Goal: Task Accomplishment & Management: Complete application form

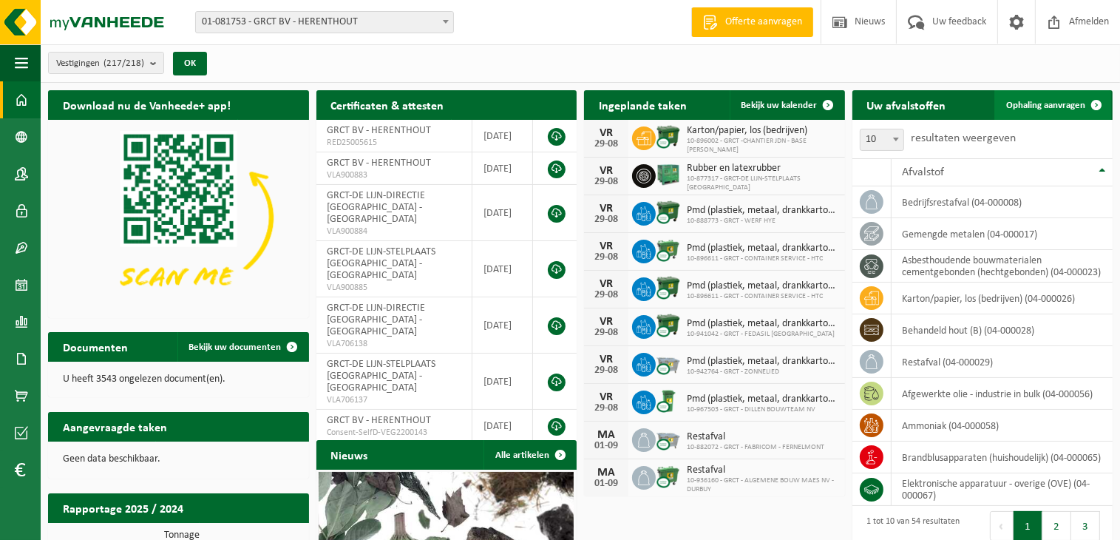
click at [1093, 101] on span at bounding box center [1096, 105] width 30 height 30
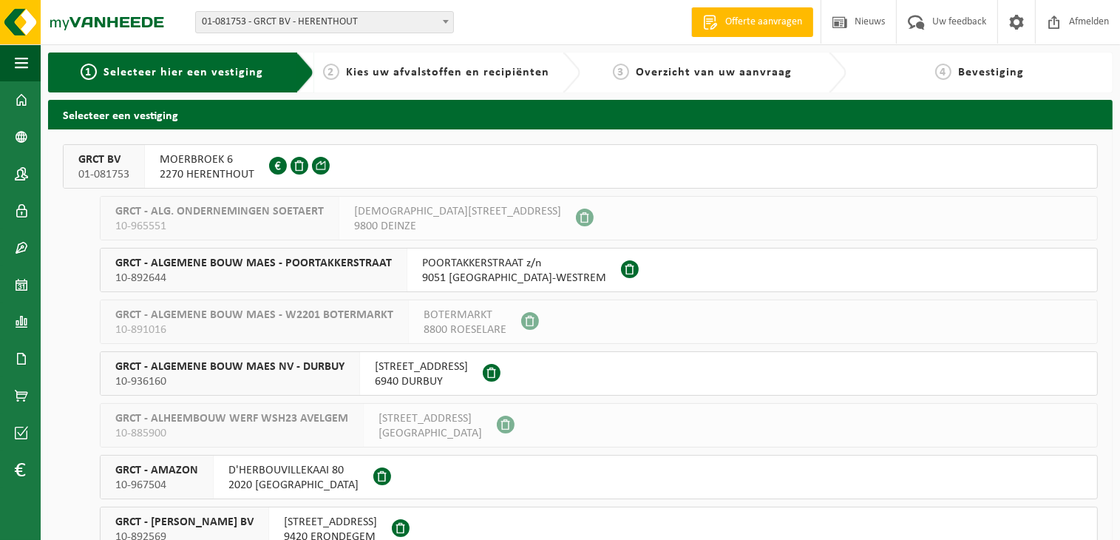
click at [225, 157] on span "MOERBROEK 6" at bounding box center [207, 159] width 95 height 15
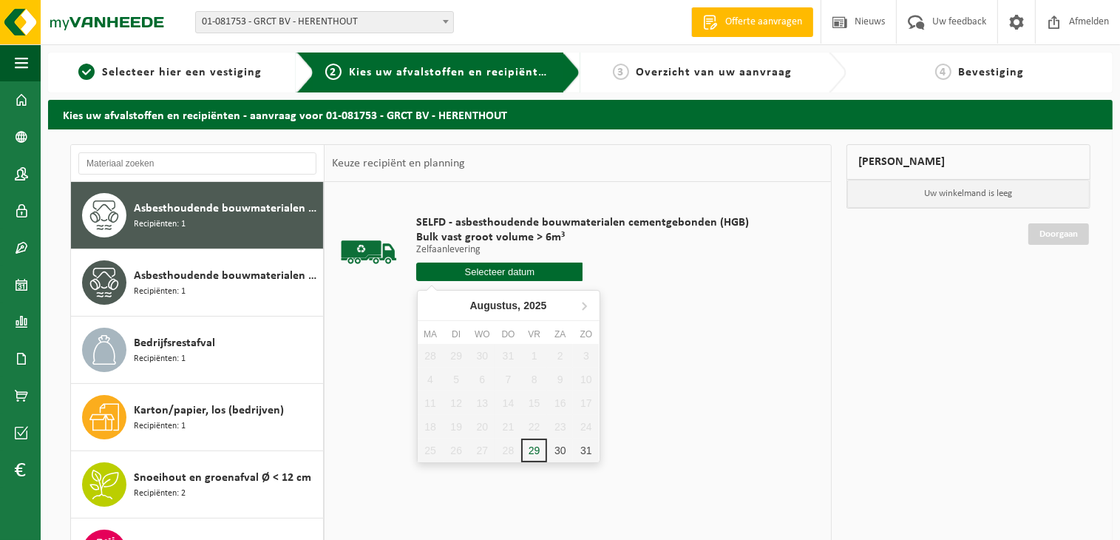
click at [510, 276] on input "text" at bounding box center [499, 271] width 166 height 18
click at [580, 305] on icon at bounding box center [584, 305] width 24 height 24
click at [434, 357] on div "1" at bounding box center [431, 356] width 26 height 24
type input "Van 2025-09-01"
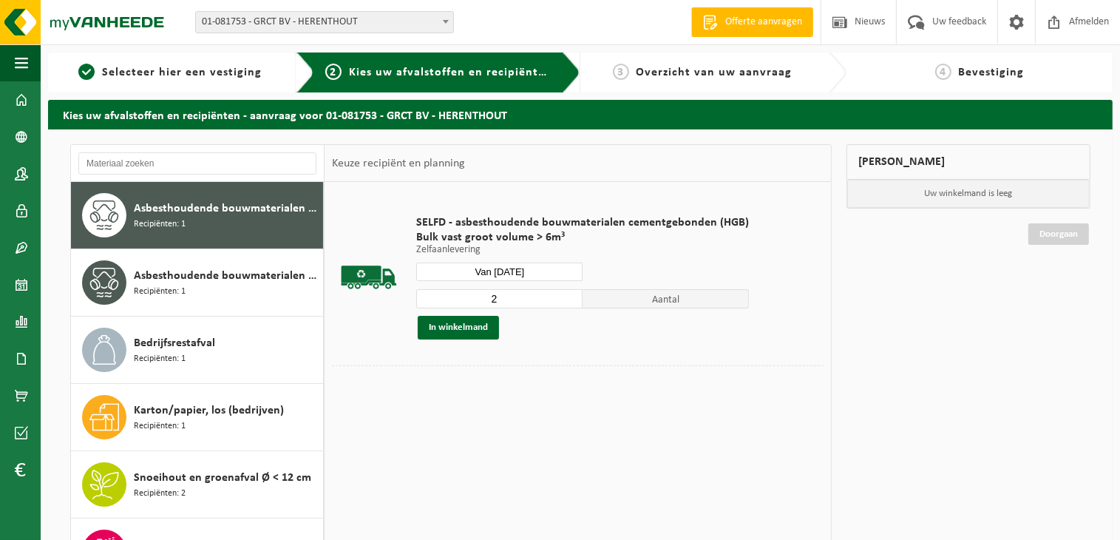
click at [566, 297] on input "2" at bounding box center [499, 298] width 166 height 19
click at [566, 297] on input "3" at bounding box center [499, 298] width 166 height 19
click at [566, 297] on input "4" at bounding box center [499, 298] width 166 height 19
click at [566, 297] on input "5" at bounding box center [499, 298] width 166 height 19
click at [566, 297] on input "6" at bounding box center [499, 298] width 166 height 19
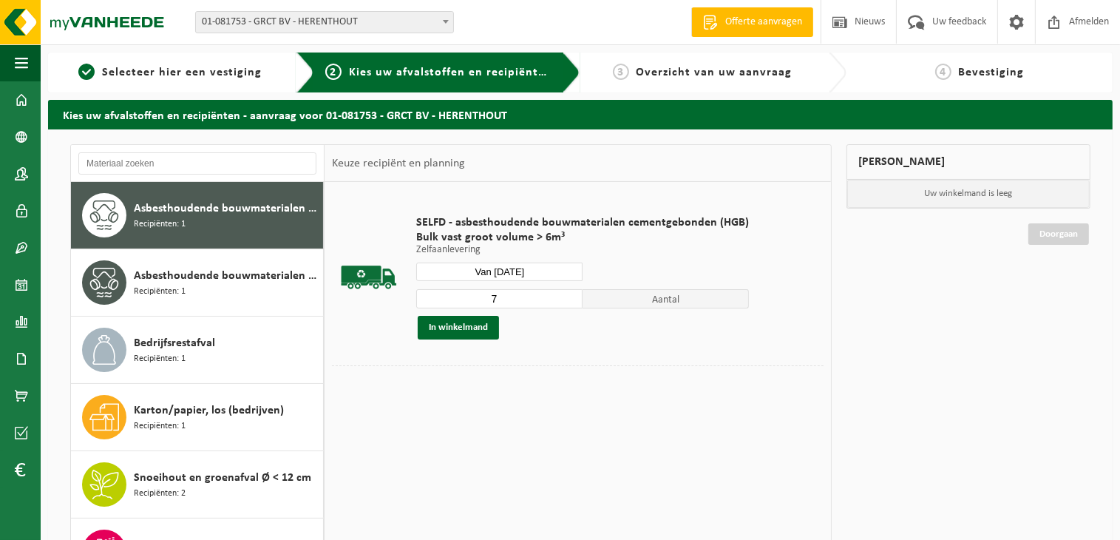
click at [566, 297] on input "7" at bounding box center [499, 298] width 166 height 19
click at [566, 297] on input "8" at bounding box center [499, 298] width 166 height 19
click at [566, 297] on input "9" at bounding box center [499, 298] width 166 height 19
type input "10"
click at [565, 297] on input "10" at bounding box center [499, 298] width 166 height 19
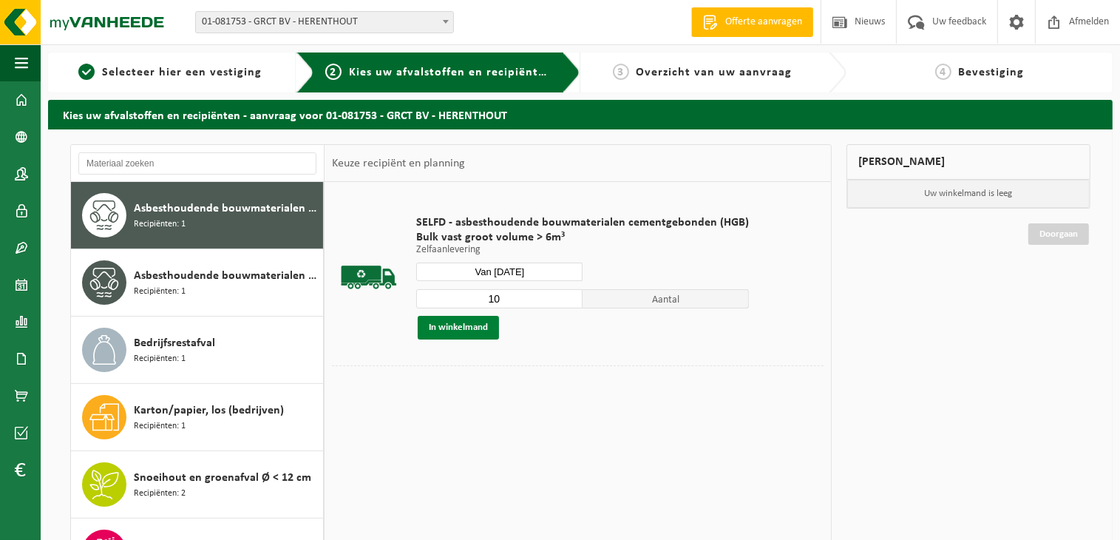
click at [474, 326] on button "In winkelmand" at bounding box center [458, 328] width 81 height 24
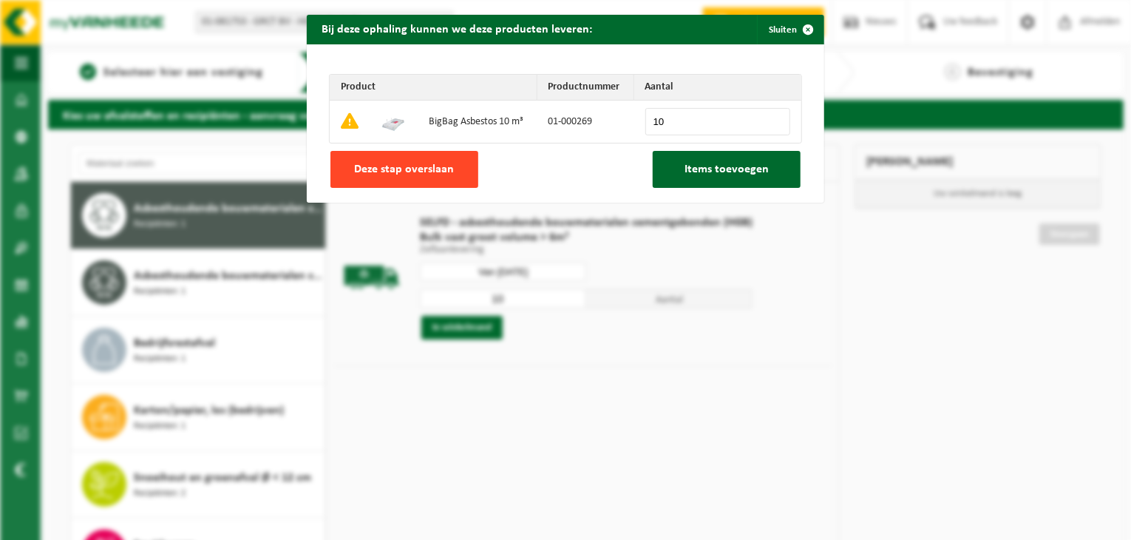
click at [385, 172] on span "Deze stap overslaan" at bounding box center [405, 169] width 100 height 12
type input "0"
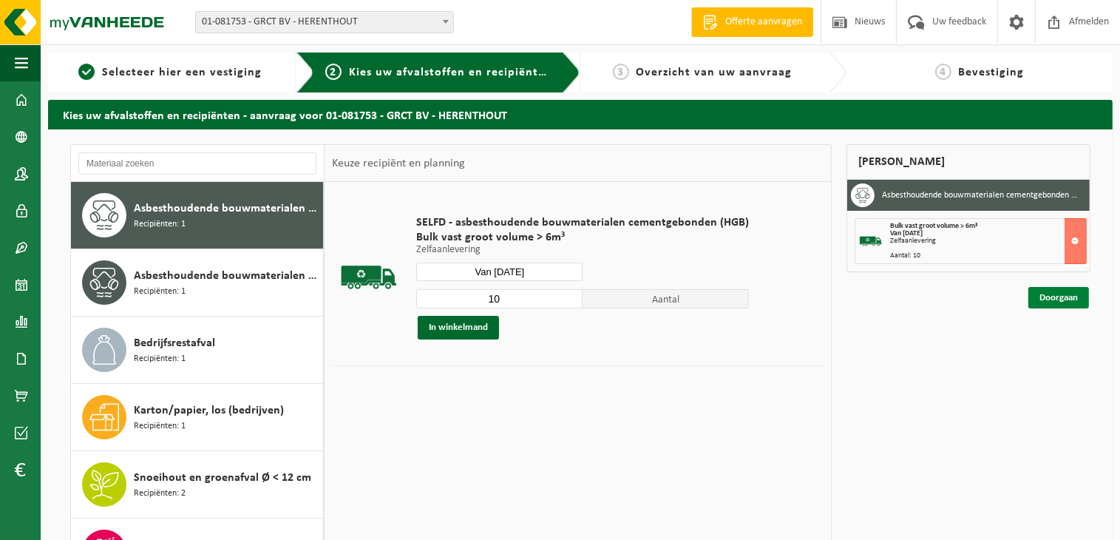
click at [1067, 299] on link "Doorgaan" at bounding box center [1058, 297] width 61 height 21
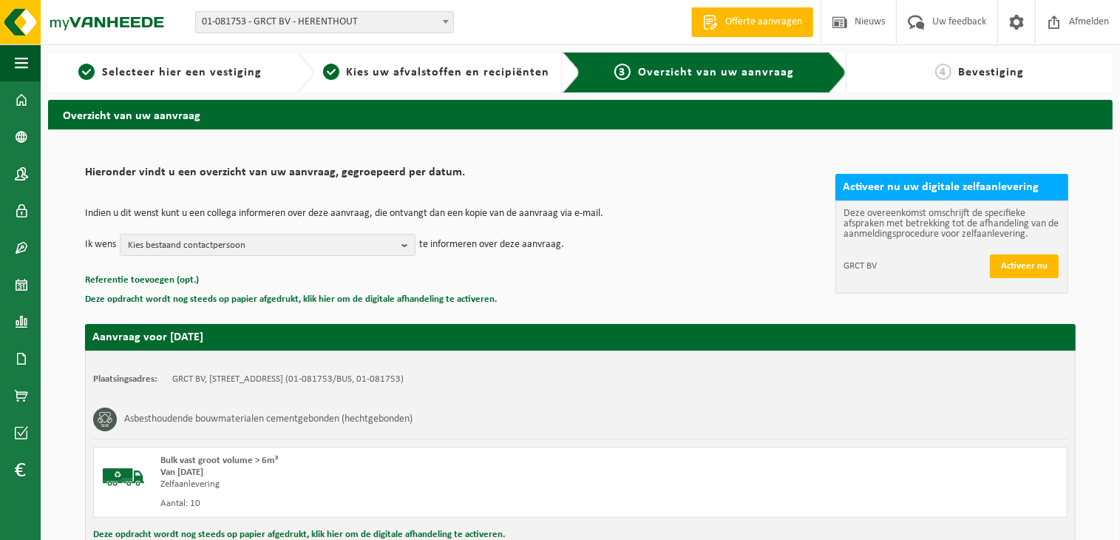
scroll to position [169, 0]
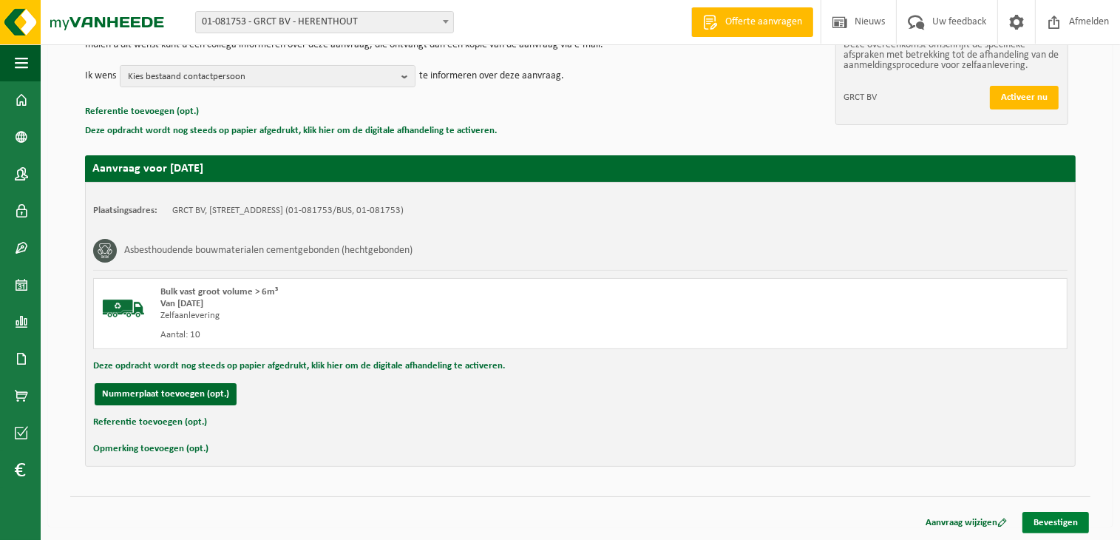
click at [1058, 514] on link "Bevestigen" at bounding box center [1055, 522] width 67 height 21
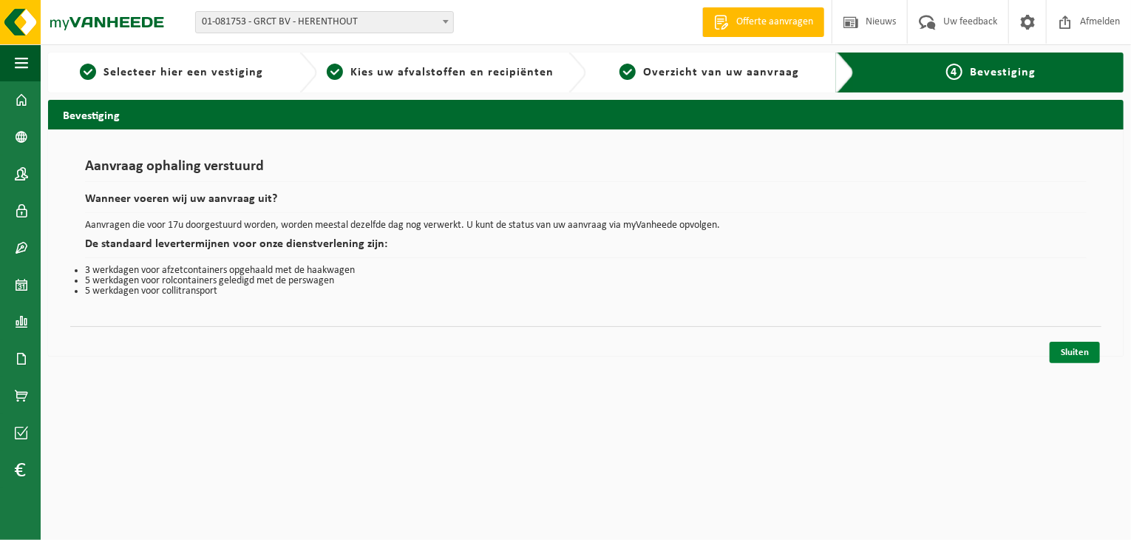
click at [1064, 353] on link "Sluiten" at bounding box center [1075, 352] width 50 height 21
